Goal: Task Accomplishment & Management: Use online tool/utility

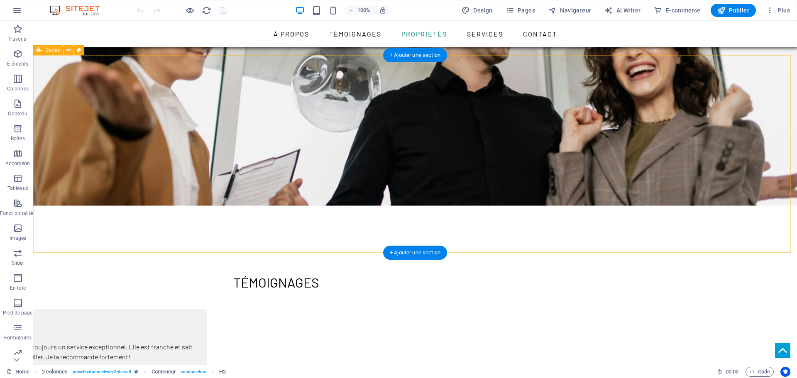
scroll to position [802, 0]
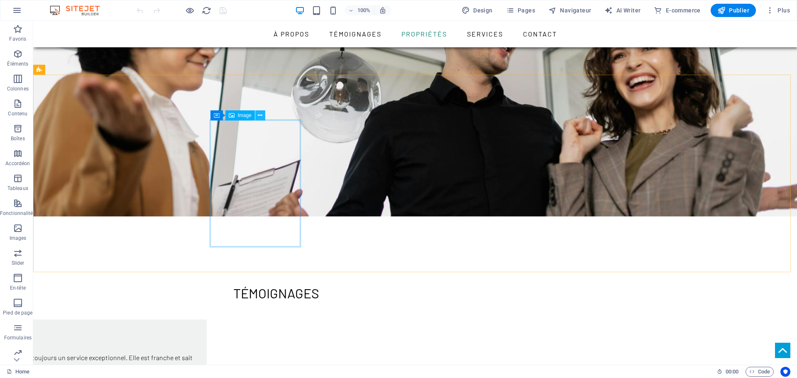
click at [260, 113] on icon at bounding box center [260, 115] width 5 height 9
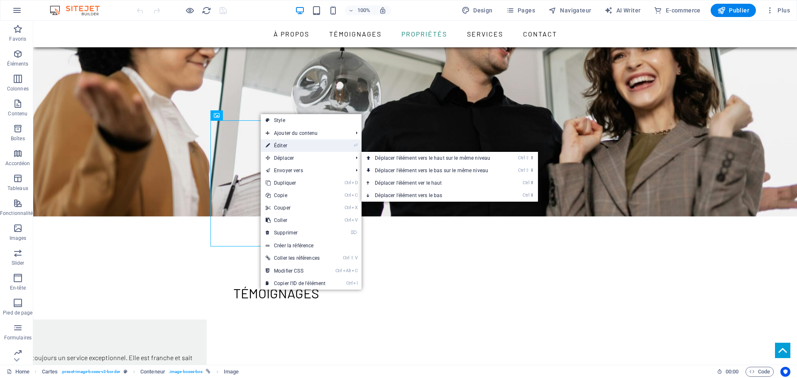
click at [291, 146] on link "⏎ Éditer" at bounding box center [296, 145] width 70 height 12
select select "%"
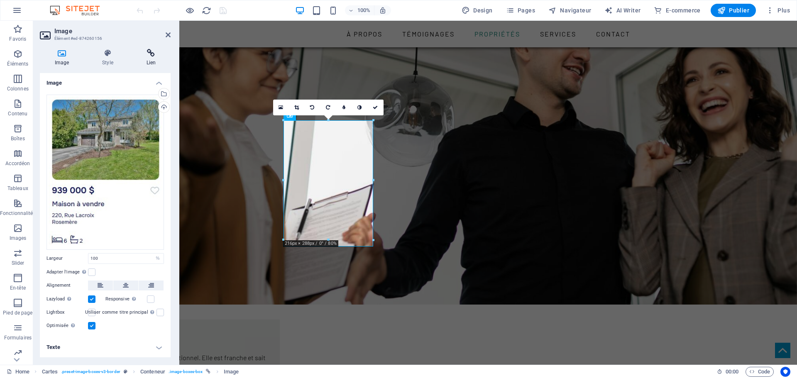
click at [147, 53] on icon at bounding box center [151, 53] width 39 height 8
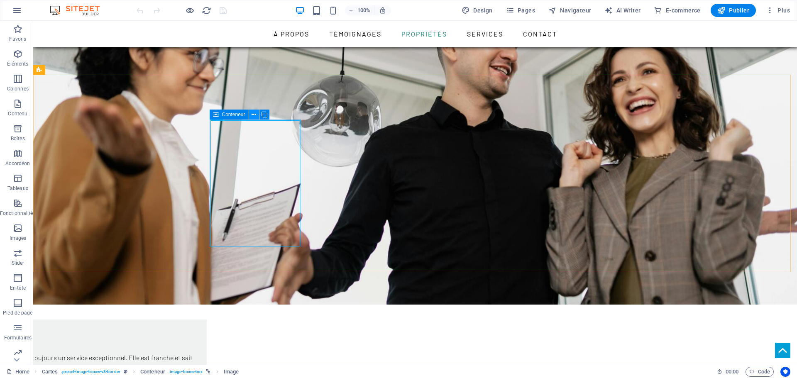
click at [255, 114] on icon at bounding box center [254, 114] width 5 height 9
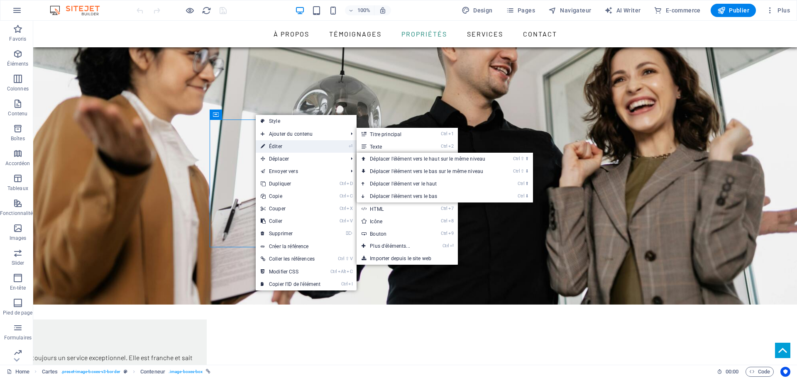
click at [297, 145] on link "⏎ Éditer" at bounding box center [291, 146] width 70 height 12
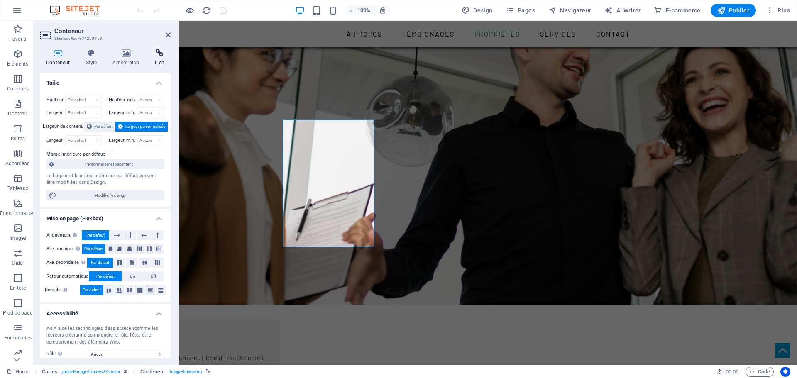
click at [161, 52] on icon at bounding box center [160, 53] width 22 height 8
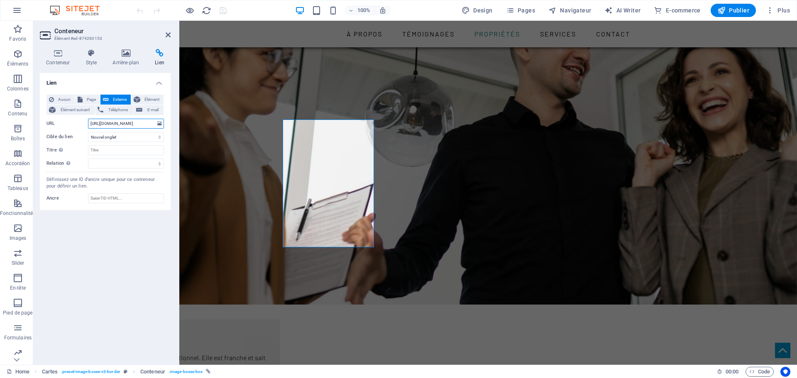
click at [141, 122] on input "[URL][DOMAIN_NAME]" at bounding box center [126, 124] width 76 height 10
drag, startPoint x: 144, startPoint y: 124, endPoint x: 91, endPoint y: 125, distance: 53.1
click at [91, 125] on input "[URL][DOMAIN_NAME]" at bounding box center [126, 124] width 76 height 10
type input "/"
paste input "[URL][DOMAIN_NAME][DOMAIN_NAME]"
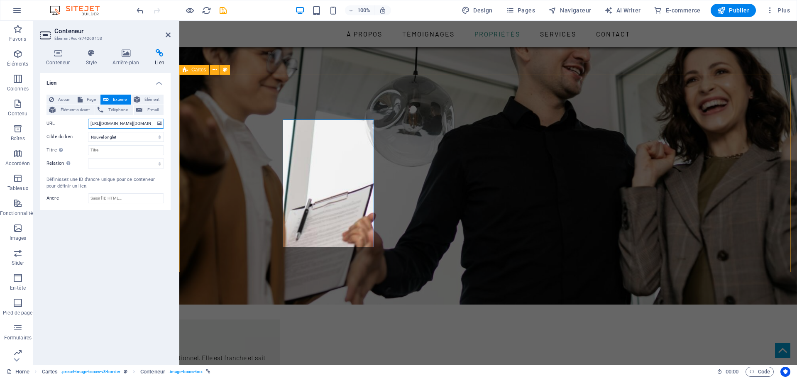
scroll to position [0, 937]
click at [114, 228] on div "Lien Aucun Page Externe Élément Élément suivant Téléphone E-mail Page Home Élém…" at bounding box center [105, 215] width 131 height 285
click at [130, 123] on input "[URL][DOMAIN_NAME][DOMAIN_NAME]" at bounding box center [126, 124] width 76 height 10
drag, startPoint x: 154, startPoint y: 123, endPoint x: 82, endPoint y: 123, distance: 72.2
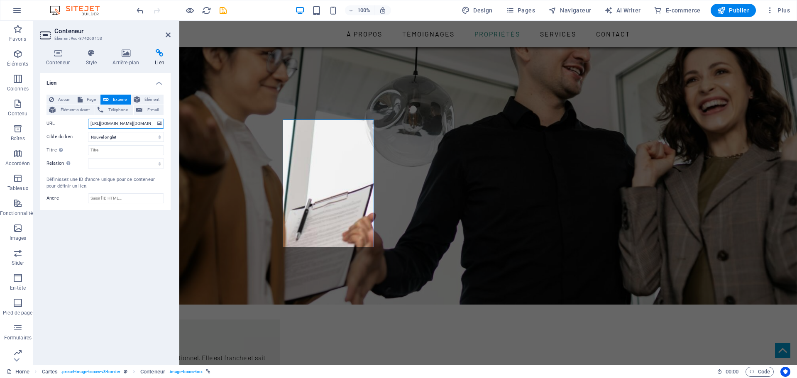
click at [82, 123] on div "URL [URL][DOMAIN_NAME][DOMAIN_NAME]" at bounding box center [104, 124] width 117 height 10
drag, startPoint x: 131, startPoint y: 124, endPoint x: 89, endPoint y: 124, distance: 41.9
click at [90, 124] on input "[DOMAIN_NAME][URL][DOMAIN_NAME]" at bounding box center [126, 124] width 76 height 10
type input "0"
click at [125, 122] on input "URL" at bounding box center [126, 124] width 76 height 10
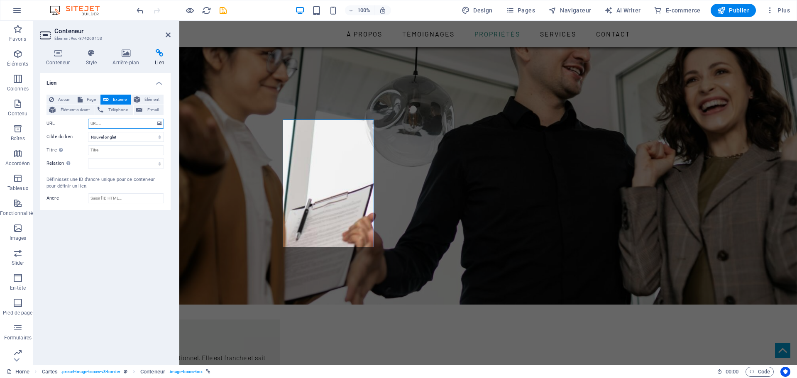
paste input "[URL][DOMAIN_NAME]"
type input "[URL][DOMAIN_NAME]"
click at [109, 254] on div "Lien Aucun Page Externe Élément Élément suivant Téléphone E-mail Page Home Élém…" at bounding box center [105, 215] width 131 height 285
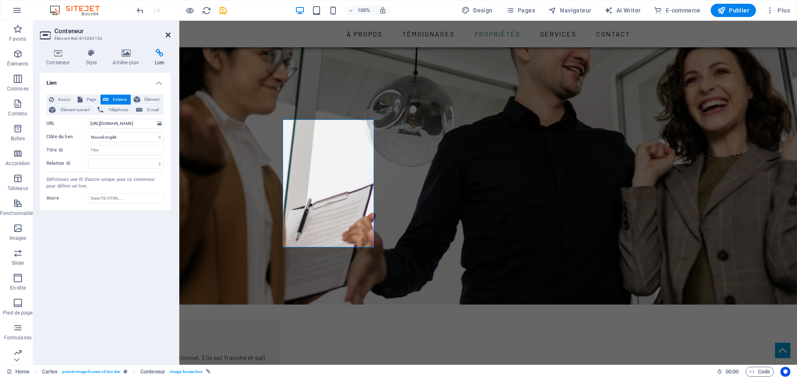
click at [168, 34] on icon at bounding box center [168, 35] width 5 height 7
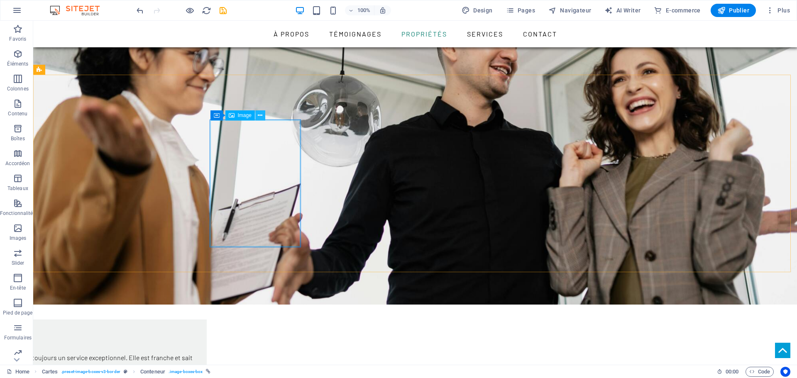
click at [259, 114] on icon at bounding box center [260, 115] width 5 height 9
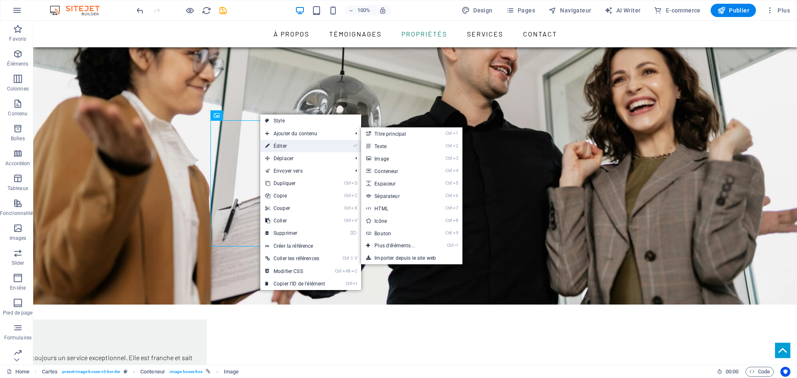
click at [283, 143] on link "⏎ Éditer" at bounding box center [295, 146] width 70 height 12
select select "%"
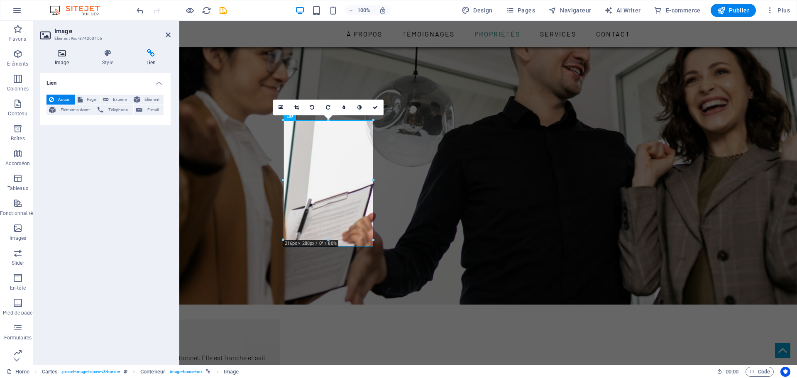
click at [67, 55] on icon at bounding box center [62, 53] width 44 height 8
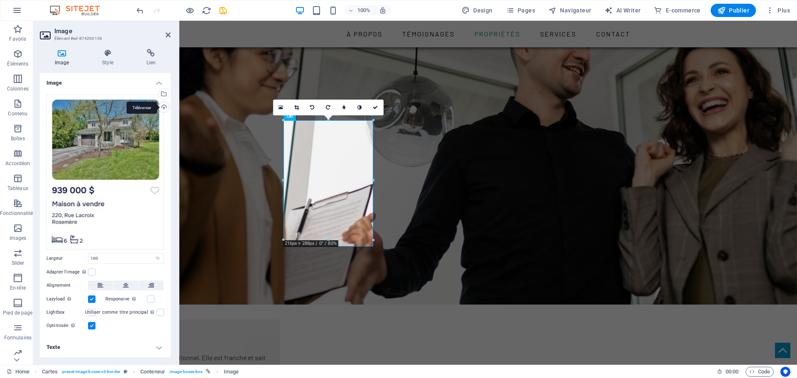
click at [165, 106] on div "Téléverser" at bounding box center [163, 108] width 12 height 12
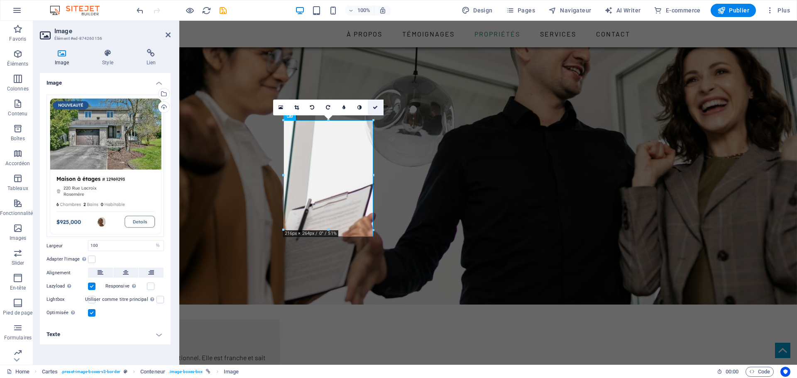
click at [377, 108] on icon at bounding box center [375, 107] width 5 height 5
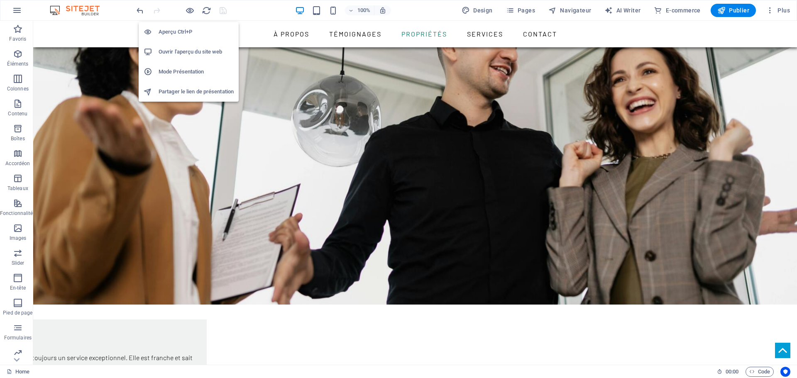
click at [188, 53] on h6 "Ouvrir l'aperçu du site web" at bounding box center [196, 52] width 75 height 10
